Goal: Information Seeking & Learning: Find specific fact

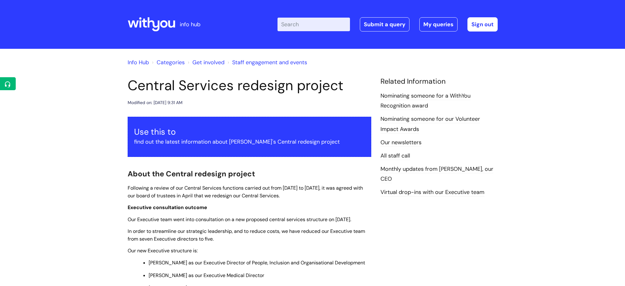
scroll to position [407, 0]
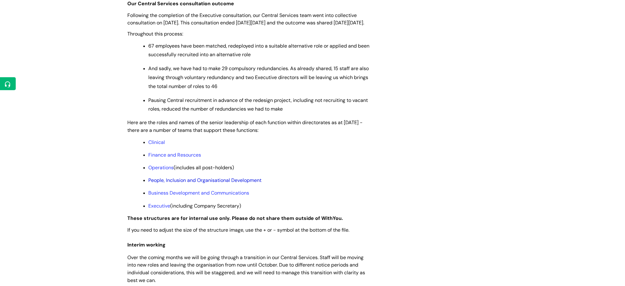
click at [241, 183] on link "People, Inclusion and Organisational Development" at bounding box center [205, 180] width 113 height 6
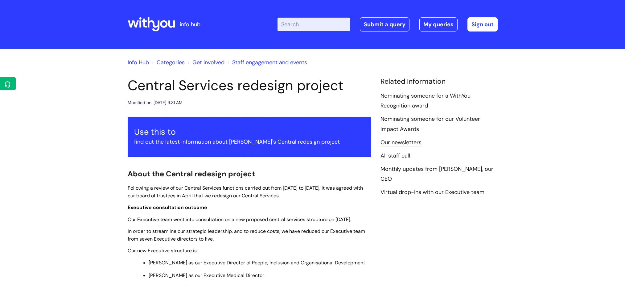
scroll to position [407, 0]
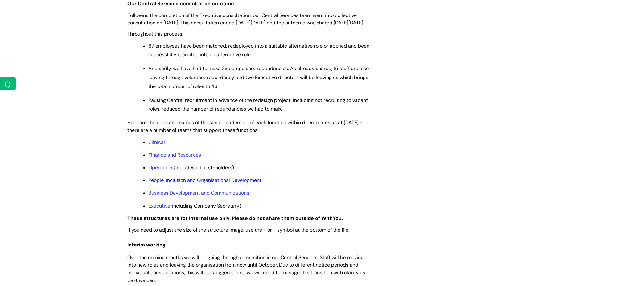
click at [221, 183] on link "People, Inclusion and Organisational Development" at bounding box center [205, 180] width 113 height 6
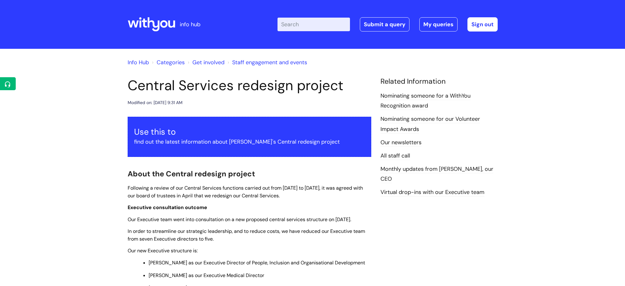
scroll to position [407, 0]
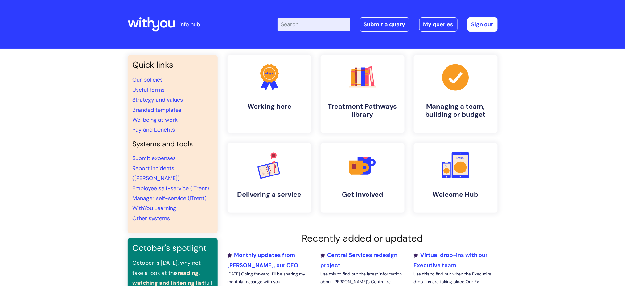
click at [304, 24] on input "Enter your search term here..." at bounding box center [314, 25] width 72 height 14
type input "pay"
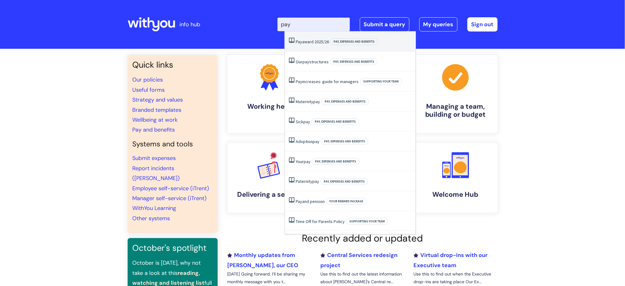
click at [312, 43] on link "Pay award 2025/26" at bounding box center [312, 42] width 33 height 6
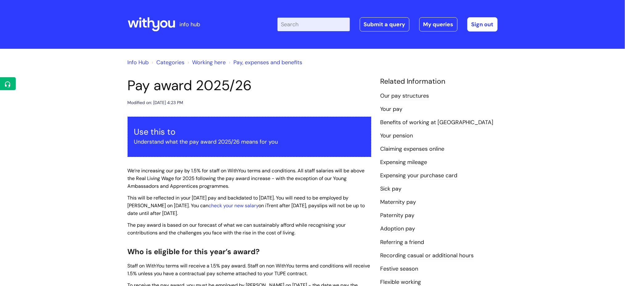
click at [316, 24] on input "Enter your search term here..." at bounding box center [314, 25] width 72 height 14
type input "pay"
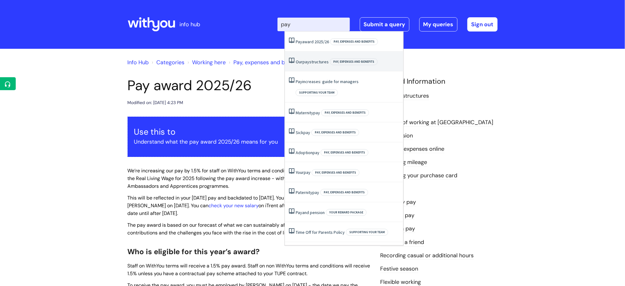
click at [317, 60] on link "Our pay structures" at bounding box center [312, 62] width 33 height 6
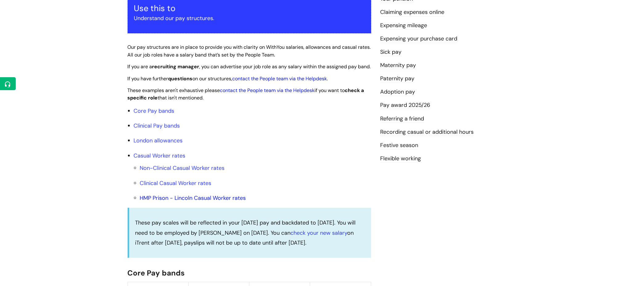
scroll to position [329, 0]
